Goal: Task Accomplishment & Management: Manage account settings

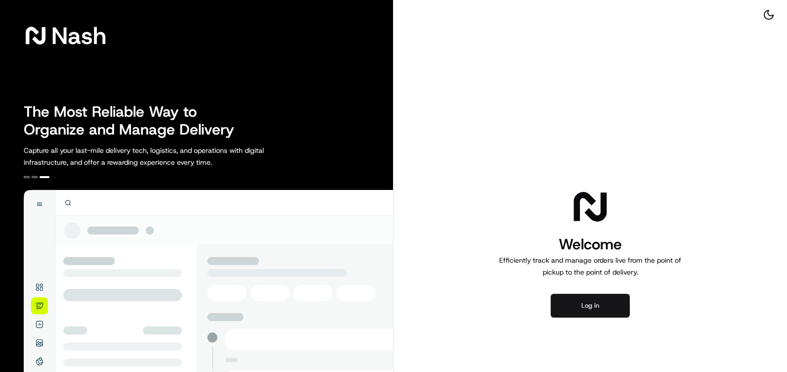
click at [587, 298] on button "Log in" at bounding box center [590, 306] width 79 height 24
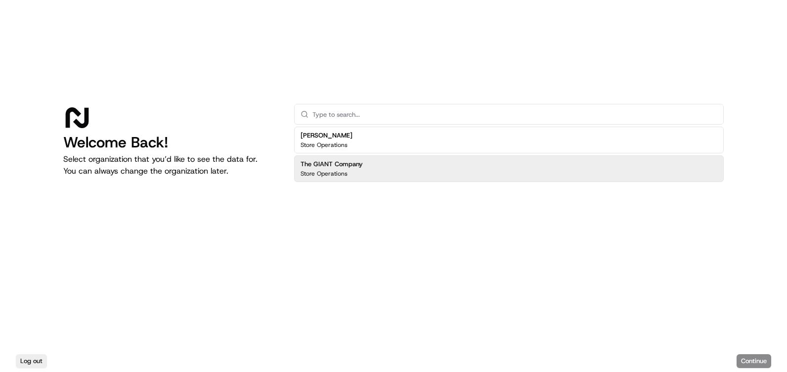
click at [455, 173] on div "The GIANT Company Store Operations" at bounding box center [509, 168] width 430 height 27
click at [761, 351] on div "Log out Continue" at bounding box center [393, 361] width 787 height 22
click at [761, 356] on button "Continue" at bounding box center [754, 361] width 35 height 14
